Goal: Information Seeking & Learning: Check status

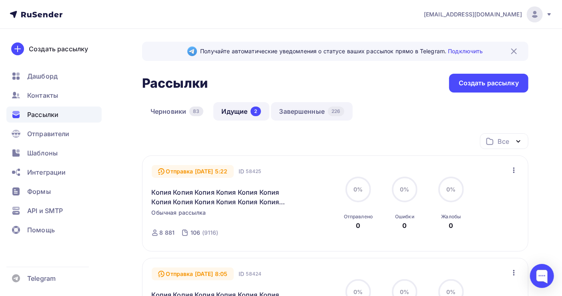
click at [310, 109] on link "Завершенные 226" at bounding box center [312, 111] width 82 height 18
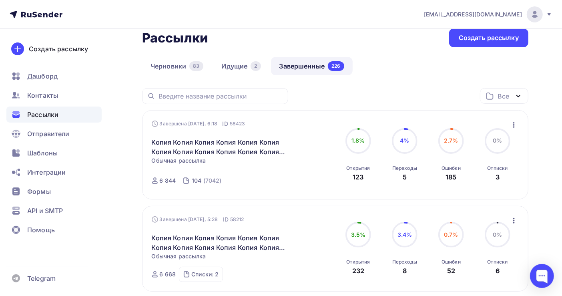
scroll to position [53, 0]
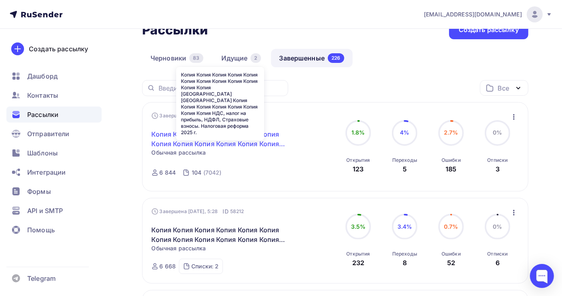
click at [219, 140] on link "Копия Копия Копия Копия Копия Копия Копия Копия Копия Копия Копия Копия [GEOGRA…" at bounding box center [220, 138] width 137 height 19
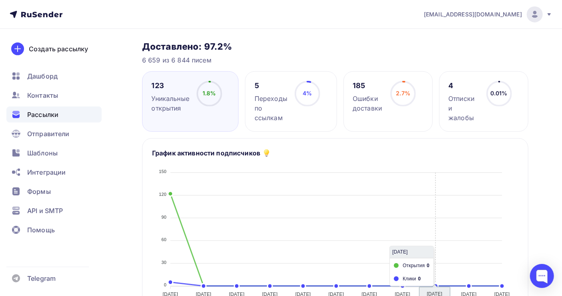
scroll to position [213, 0]
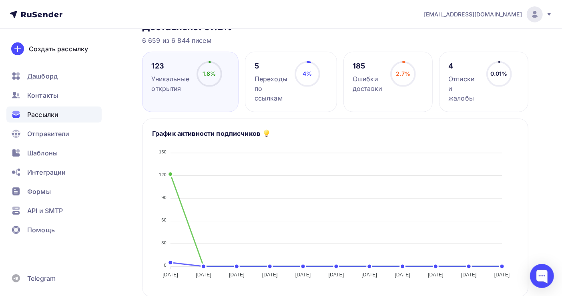
click at [43, 116] on span "Рассылки" at bounding box center [42, 115] width 31 height 10
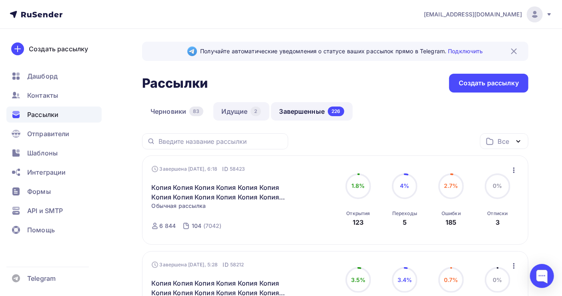
click at [238, 110] on link "Идущие 2" at bounding box center [241, 111] width 56 height 18
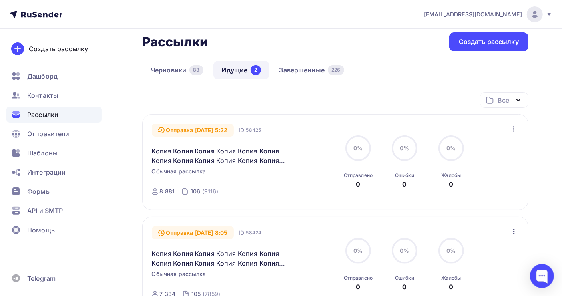
scroll to position [53, 0]
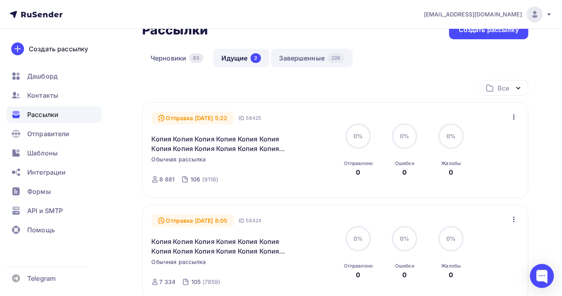
click at [296, 55] on link "Завершенные 226" at bounding box center [312, 58] width 82 height 18
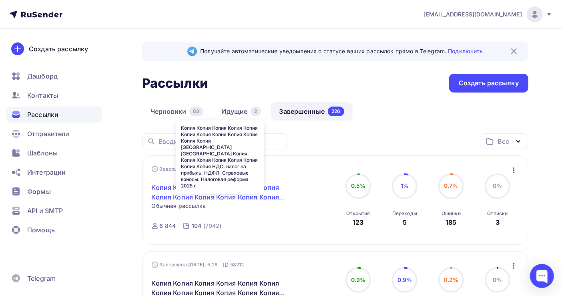
click at [218, 197] on link "Копия Копия Копия Копия Копия Копия Копия Копия Копия Копия Копия Копия [GEOGRA…" at bounding box center [220, 191] width 137 height 19
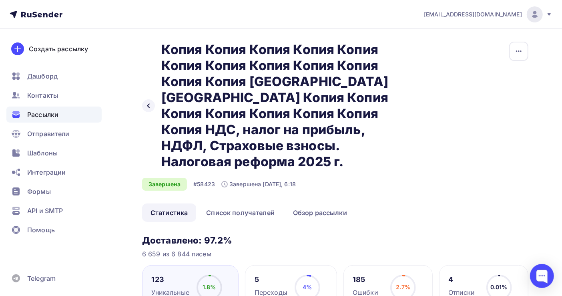
click at [26, 17] on icon at bounding box center [36, 15] width 53 height 10
